Goal: Task Accomplishment & Management: Manage account settings

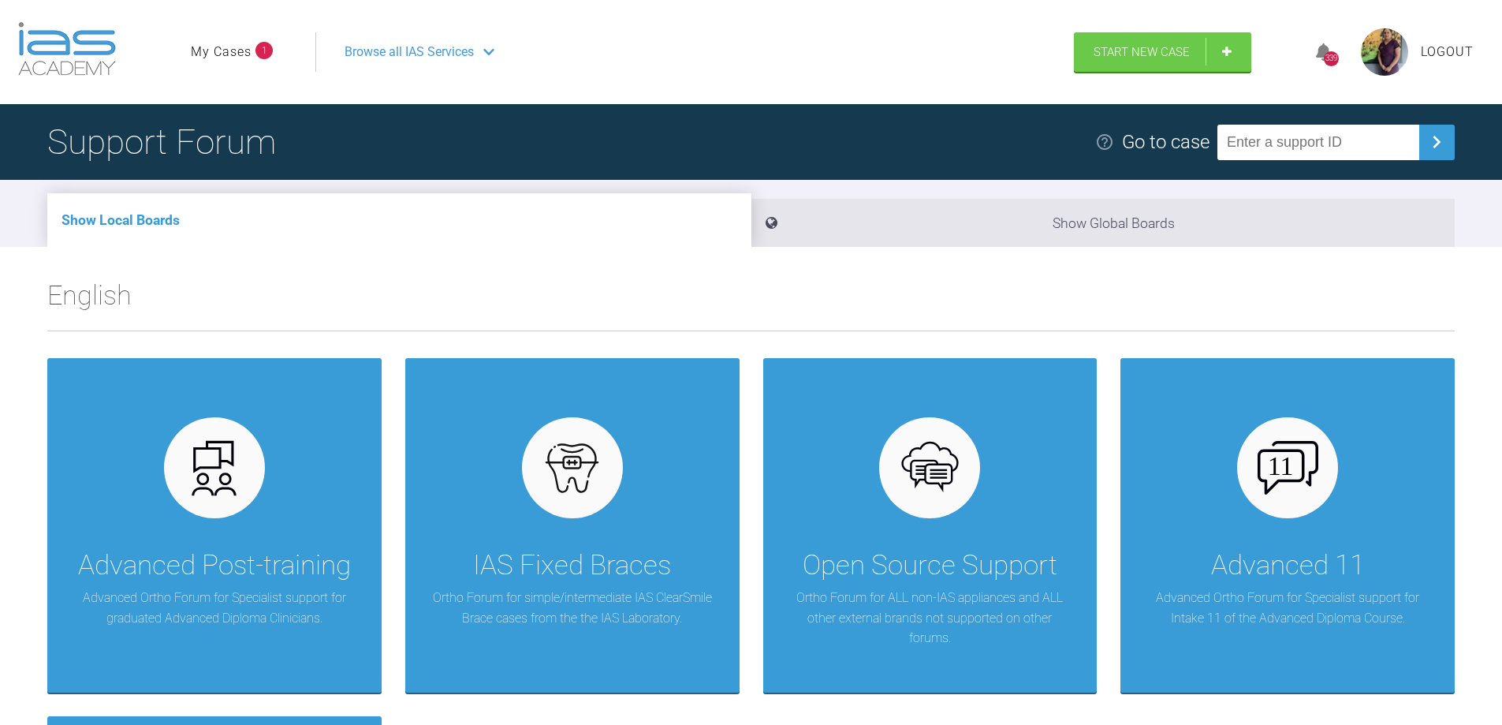
click at [244, 47] on link "My Cases" at bounding box center [221, 52] width 61 height 21
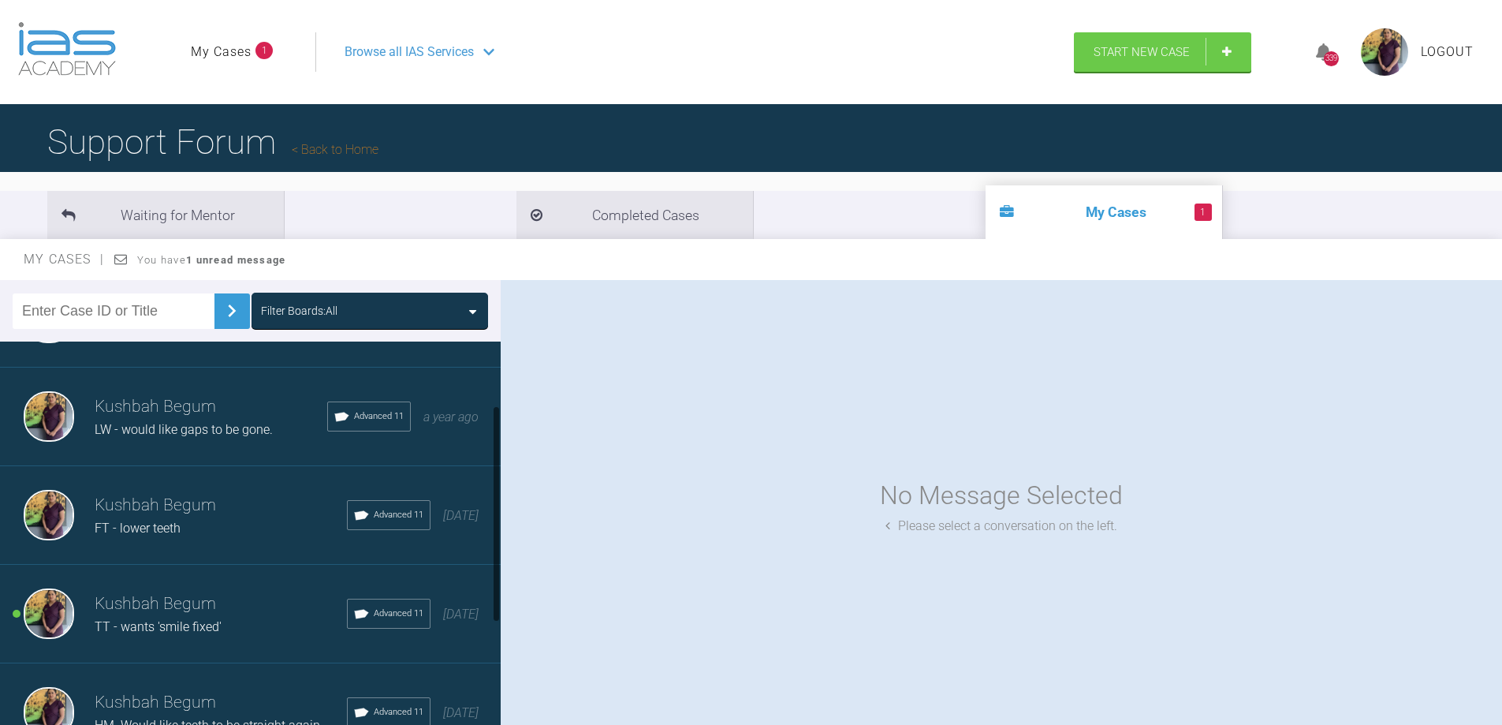
scroll to position [158, 0]
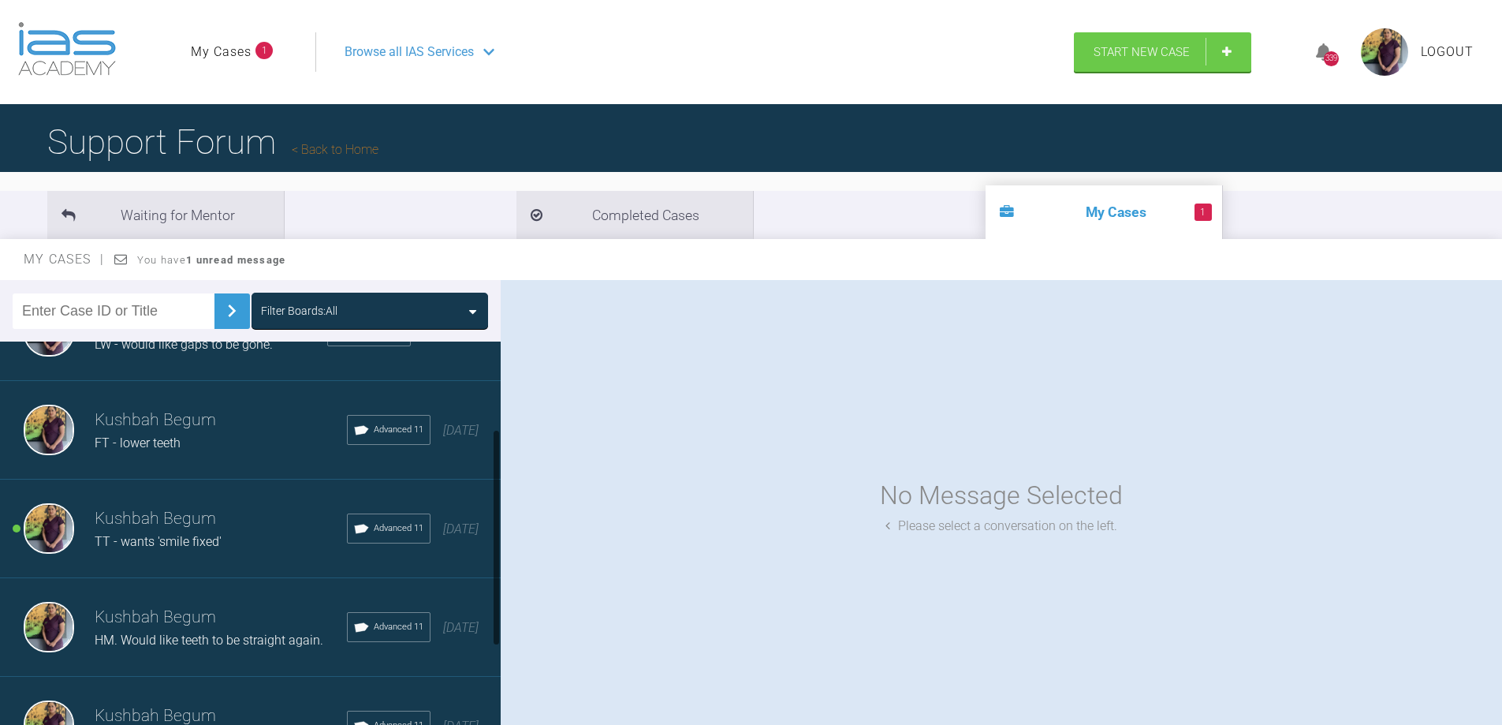
click at [163, 522] on h3 "Kushbah Begum" at bounding box center [221, 518] width 252 height 27
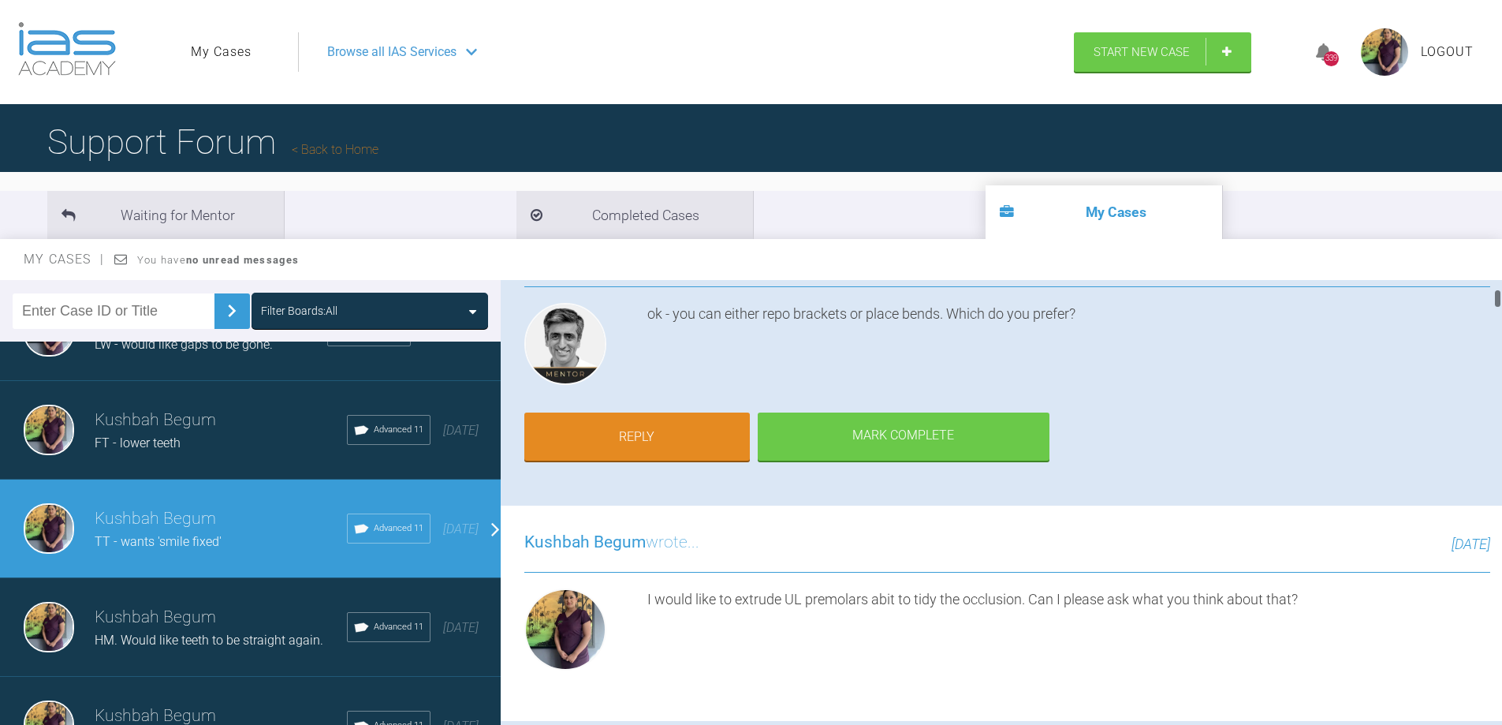
scroll to position [0, 0]
